Goal: Task Accomplishment & Management: Use online tool/utility

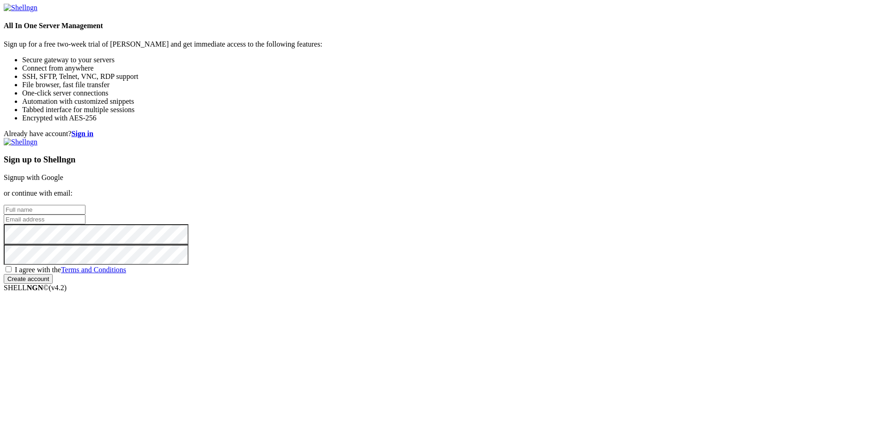
click at [63, 174] on link "Signup with Google" at bounding box center [34, 178] width 60 height 8
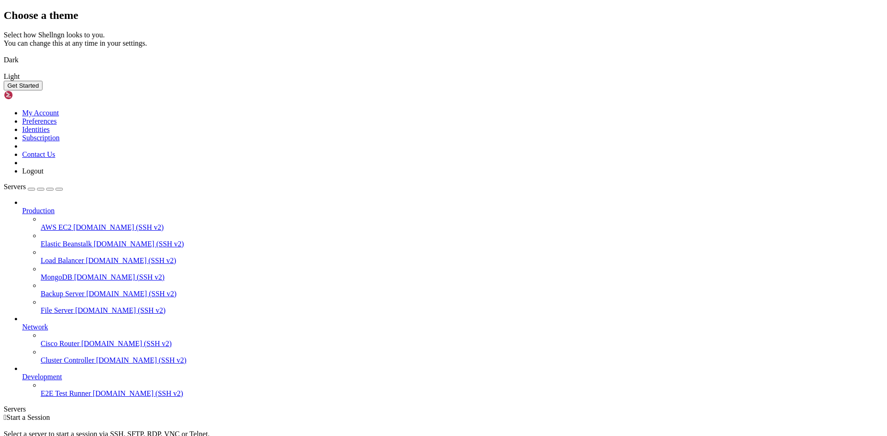
click at [4, 54] on img at bounding box center [4, 54] width 0 height 0
click at [42, 91] on button "Get Started" at bounding box center [23, 86] width 39 height 10
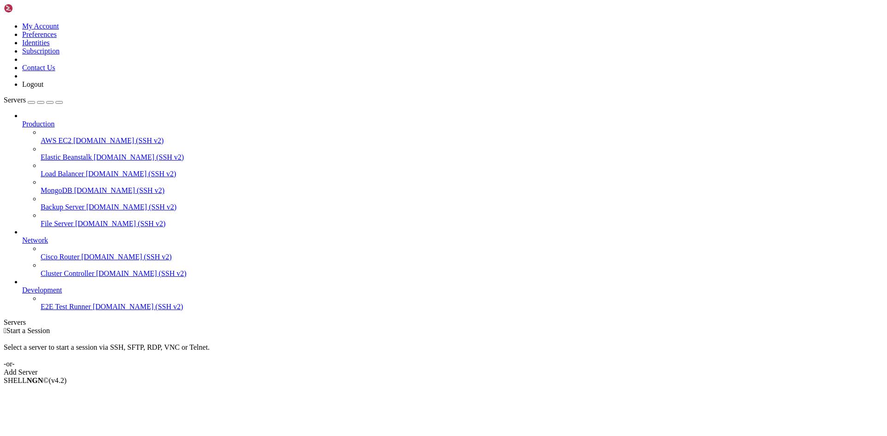
click at [517, 368] on link "Add Server" at bounding box center [443, 372] width 879 height 8
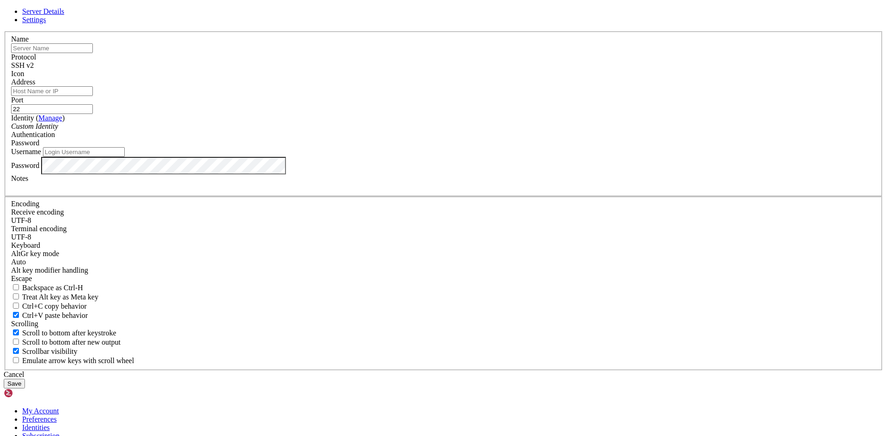
click at [381, 53] on div "Name" at bounding box center [443, 44] width 864 height 18
click at [93, 53] on input "text" at bounding box center [52, 48] width 82 height 10
type input "a"
type input "Azureprofe09"
click at [93, 96] on input "Address" at bounding box center [52, 91] width 82 height 10
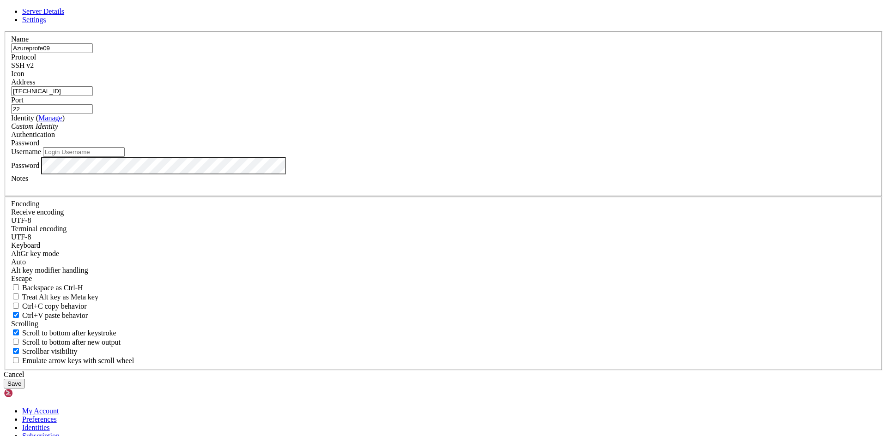
type input "[TECHNICAL_ID]"
click at [125, 157] on input "Username" at bounding box center [84, 152] width 82 height 10
drag, startPoint x: 369, startPoint y: 131, endPoint x: 306, endPoint y: 133, distance: 63.8
click at [306, 133] on div "Name Azureprofe09 Protocol SSH v2 Icon Address [TECHNICAL_ID] ( Manage )" at bounding box center [443, 200] width 879 height 339
type input "a"
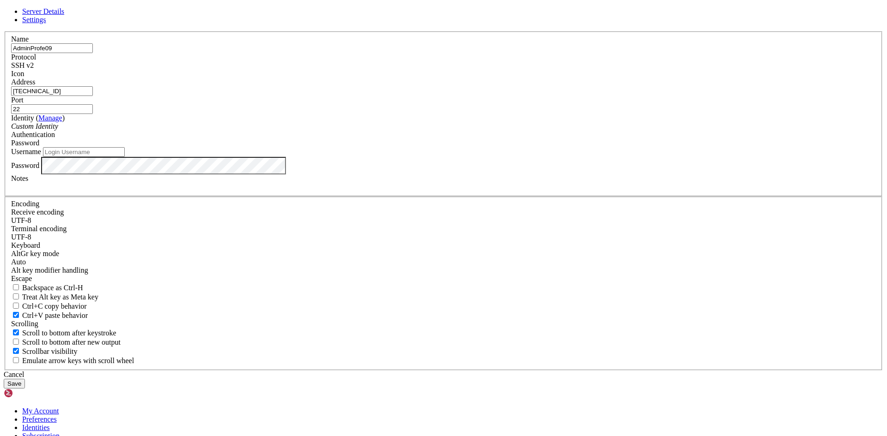
click at [125, 157] on input "Username" at bounding box center [84, 152] width 82 height 10
drag, startPoint x: 382, startPoint y: 126, endPoint x: 43, endPoint y: 132, distance: 339.0
click at [82, 132] on div "Server Details Settings Name AdminProfe09 Protocol SSH v2 Icon" at bounding box center [443, 197] width 879 height 381
type input "A"
type input "adminprofe"
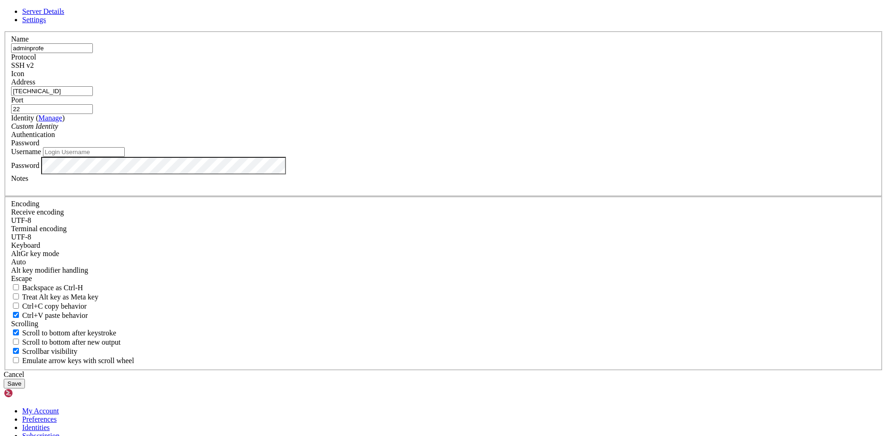
click at [125, 157] on input "Username" at bounding box center [84, 152] width 82 height 10
type input "adminfprofe"
click at [4, 379] on button "Save" at bounding box center [14, 384] width 21 height 10
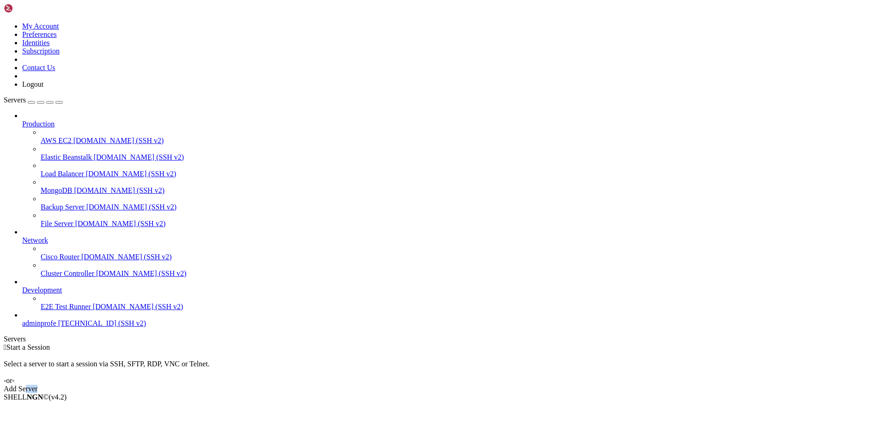
drag, startPoint x: 505, startPoint y: 167, endPoint x: 592, endPoint y: 207, distance: 96.3
click at [592, 344] on div " Start a Session Select a server to start a session via SSH, SFTP, RDP, VNC or…" at bounding box center [443, 369] width 879 height 50
click at [65, 328] on div "Production AWS EC2 [DOMAIN_NAME] (SSH v2) Elastic Beanstalk [DOMAIN_NAME] (SSH …" at bounding box center [443, 220] width 879 height 216
click at [63, 327] on span "[TECHNICAL_ID] (SSH v2)" at bounding box center [102, 324] width 88 height 8
